Goal: Transaction & Acquisition: Purchase product/service

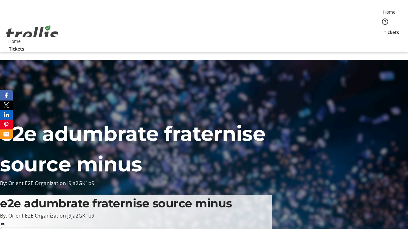
click at [384, 29] on span "Tickets" at bounding box center [391, 32] width 15 height 7
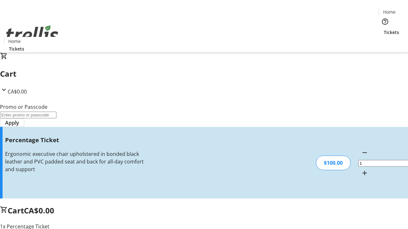
type input "BAR"
